Goal: Task Accomplishment & Management: Manage account settings

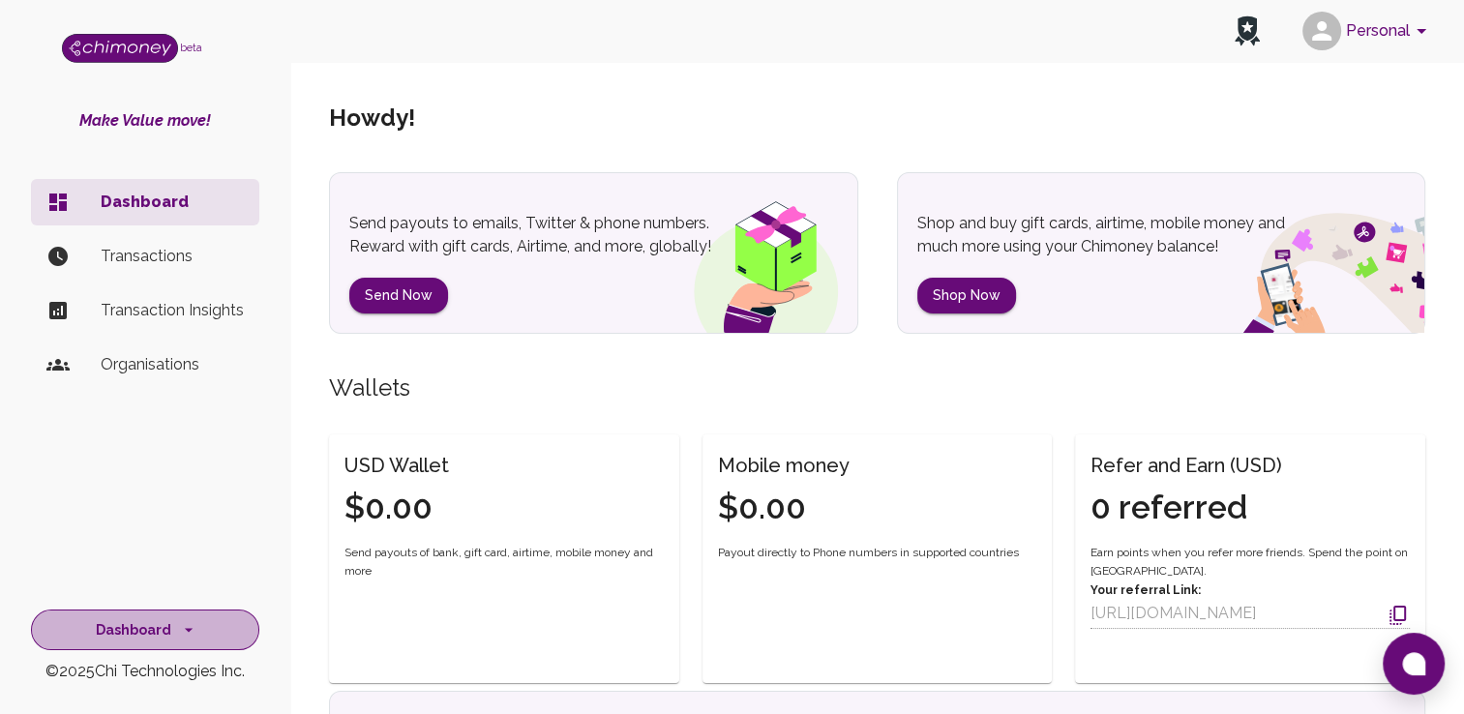
click at [172, 644] on button "Dashboard" at bounding box center [145, 630] width 228 height 42
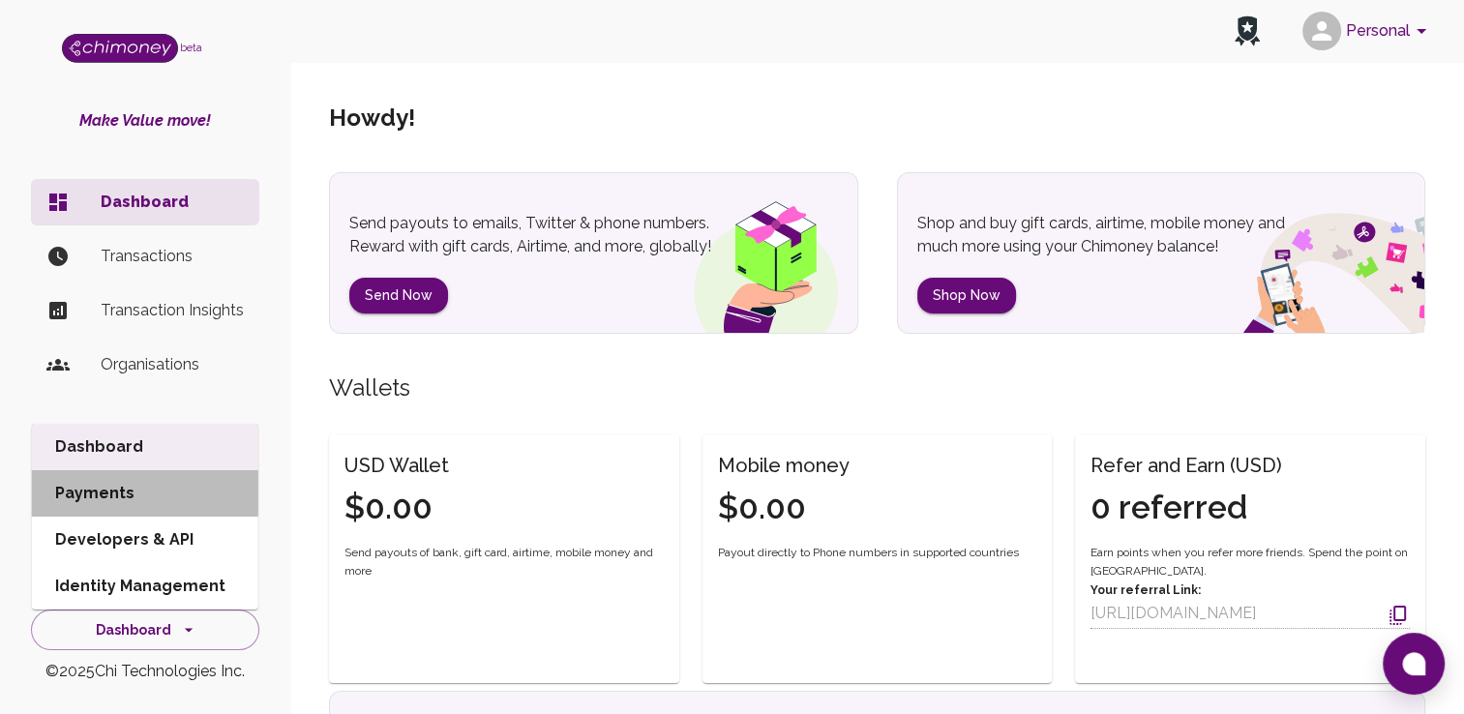
click at [121, 504] on li "Payments" at bounding box center [145, 493] width 226 height 46
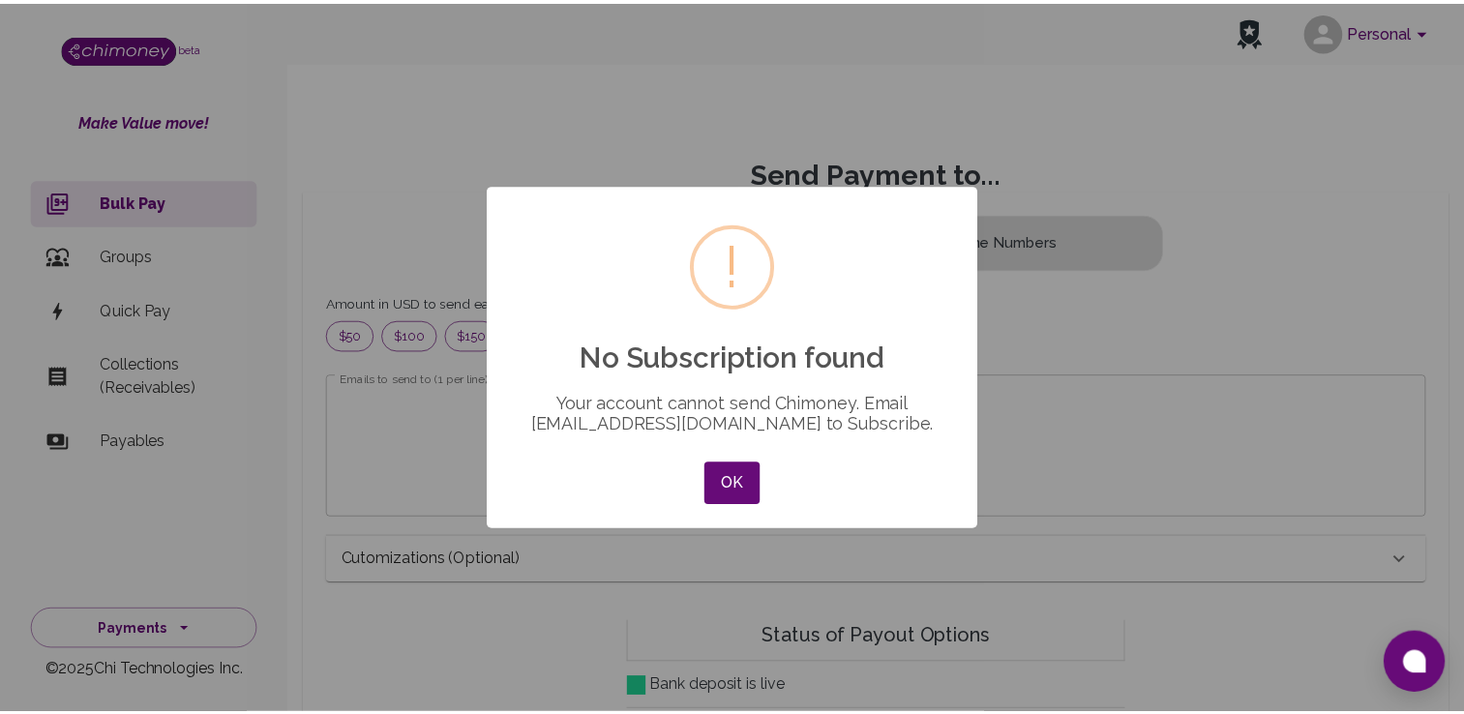
scroll to position [235, 1063]
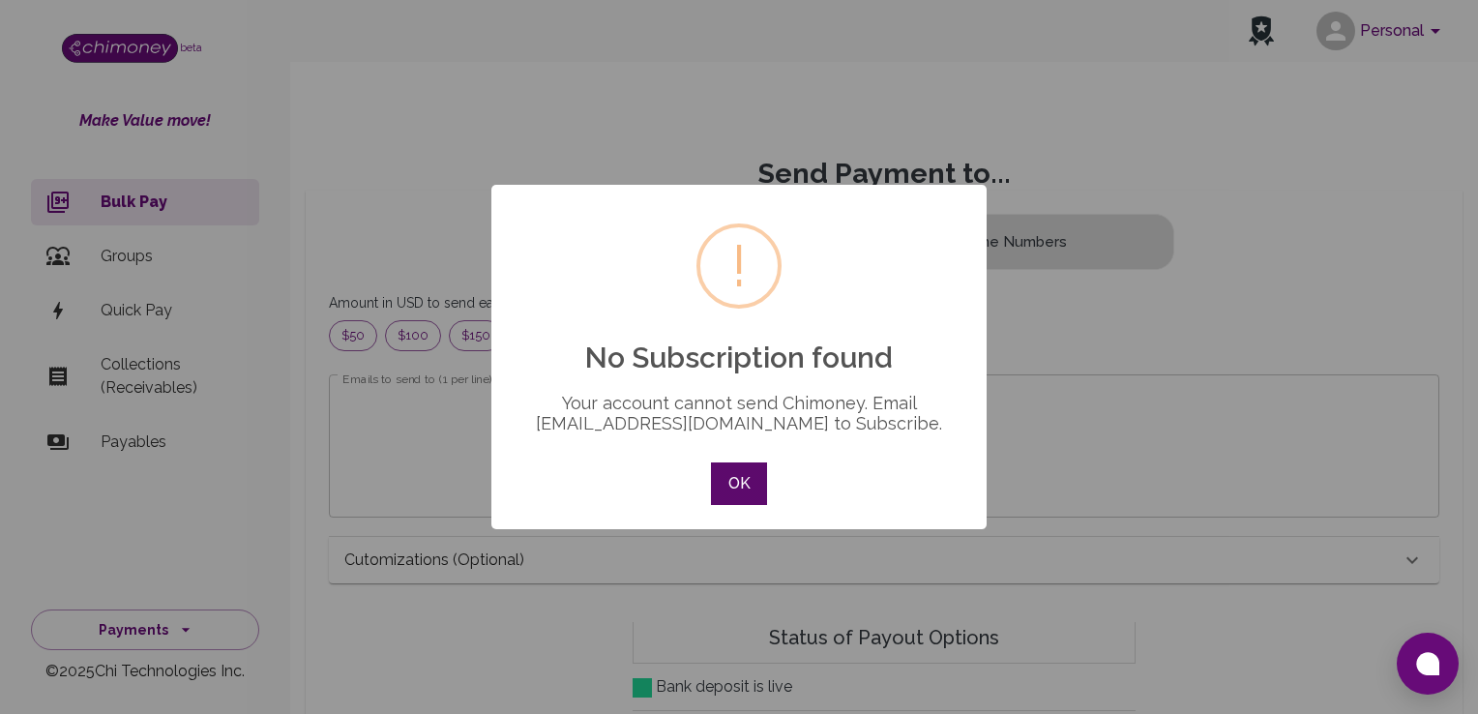
click at [748, 490] on button "OK" at bounding box center [739, 483] width 56 height 43
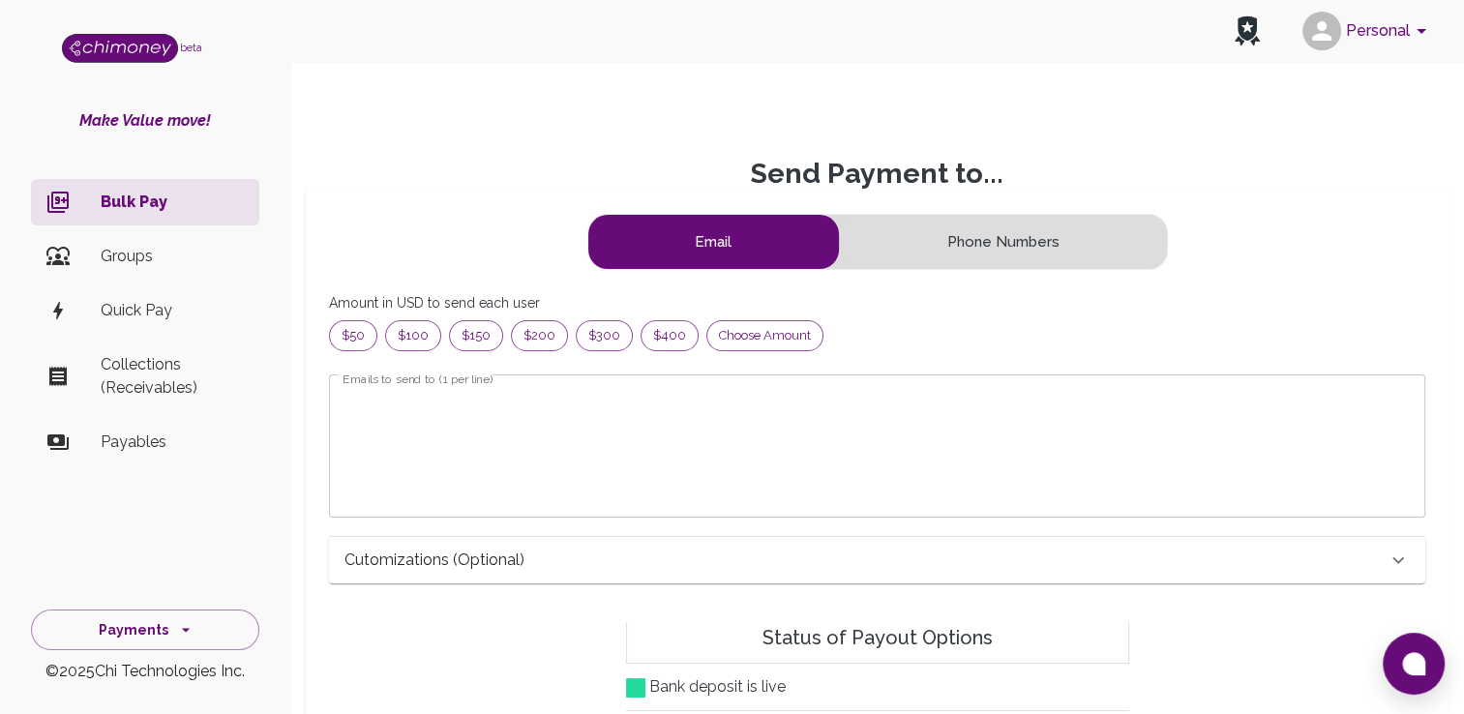
scroll to position [235, 1049]
